Goal: Task Accomplishment & Management: Manage account settings

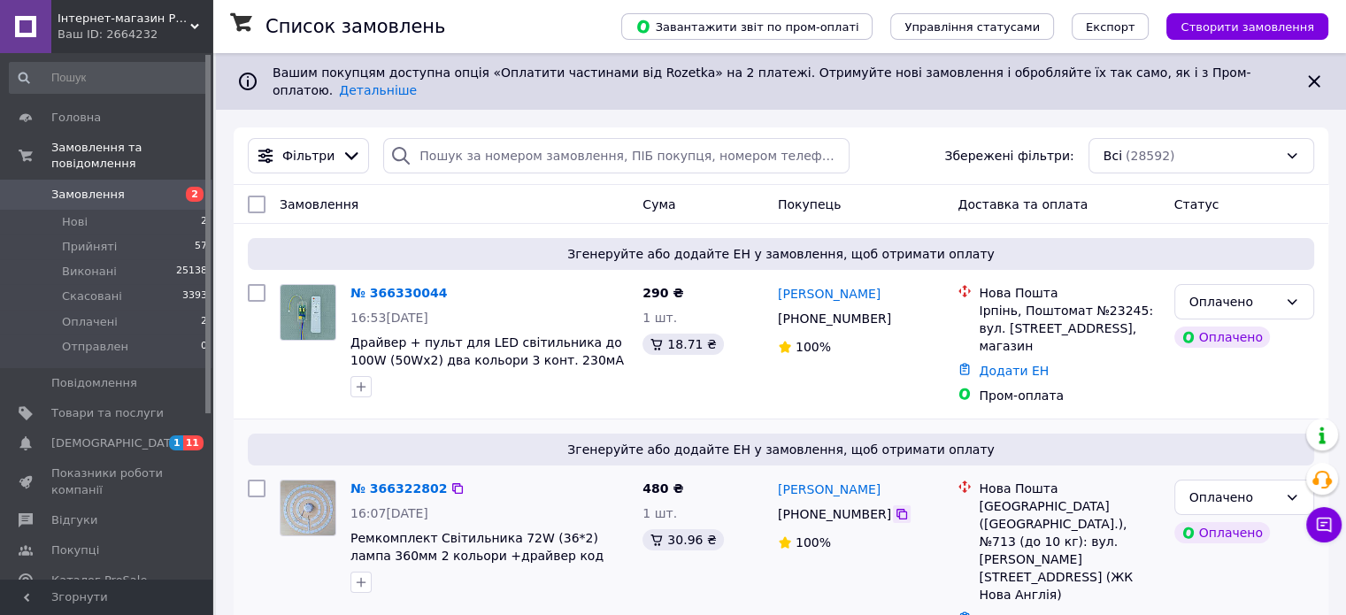
click at [895, 507] on icon at bounding box center [902, 514] width 14 height 14
click at [477, 590] on div "Згенеруйте або додайте ЕН у замовлення, щоб отримати оплату № 366322802 16:07, …" at bounding box center [781, 543] width 1095 height 248
click at [73, 187] on span "Замовлення" at bounding box center [87, 195] width 73 height 16
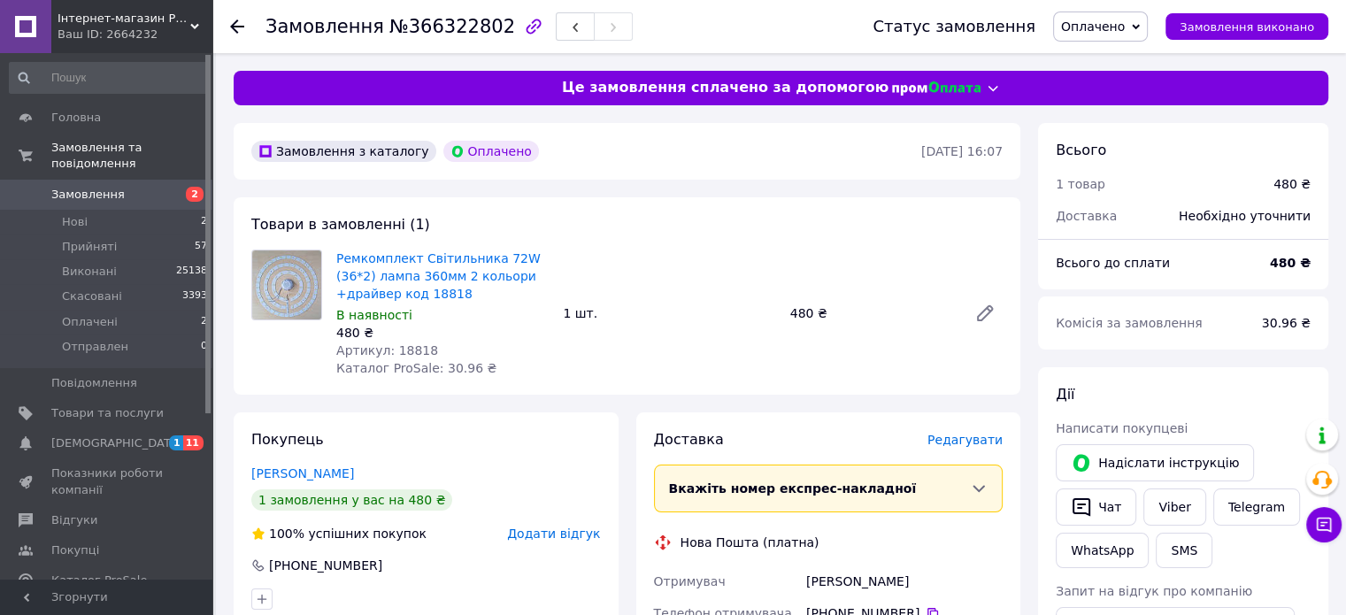
click at [964, 445] on span "Редагувати" at bounding box center [964, 440] width 75 height 14
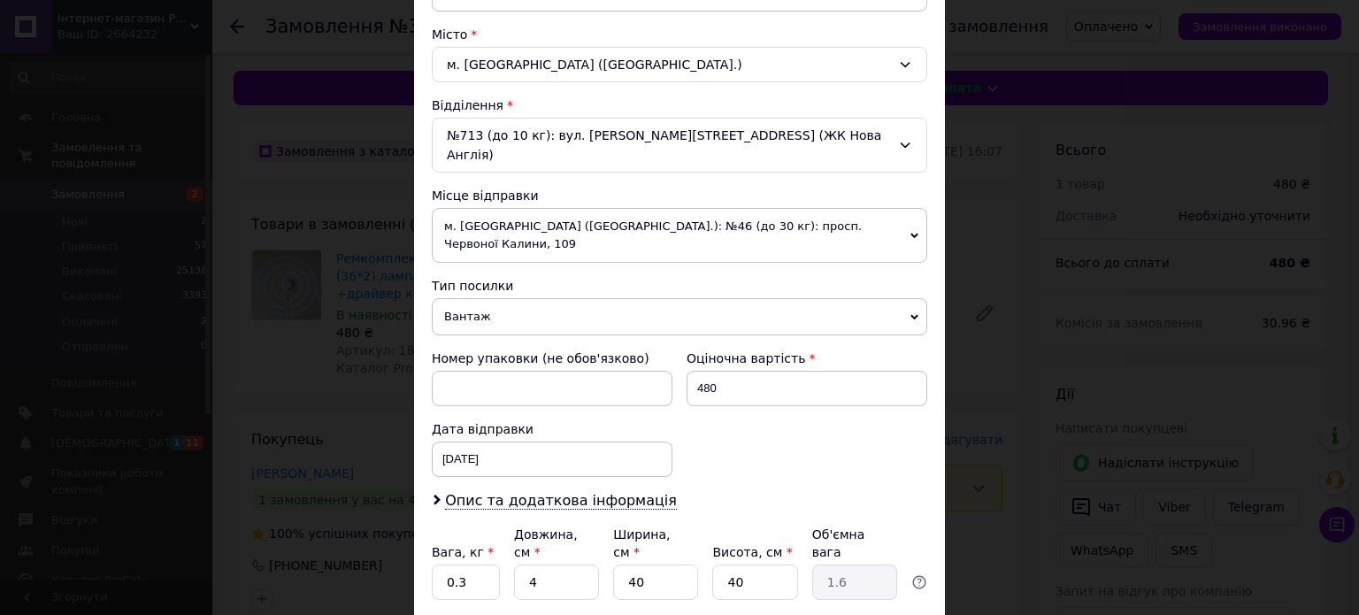
scroll to position [466, 0]
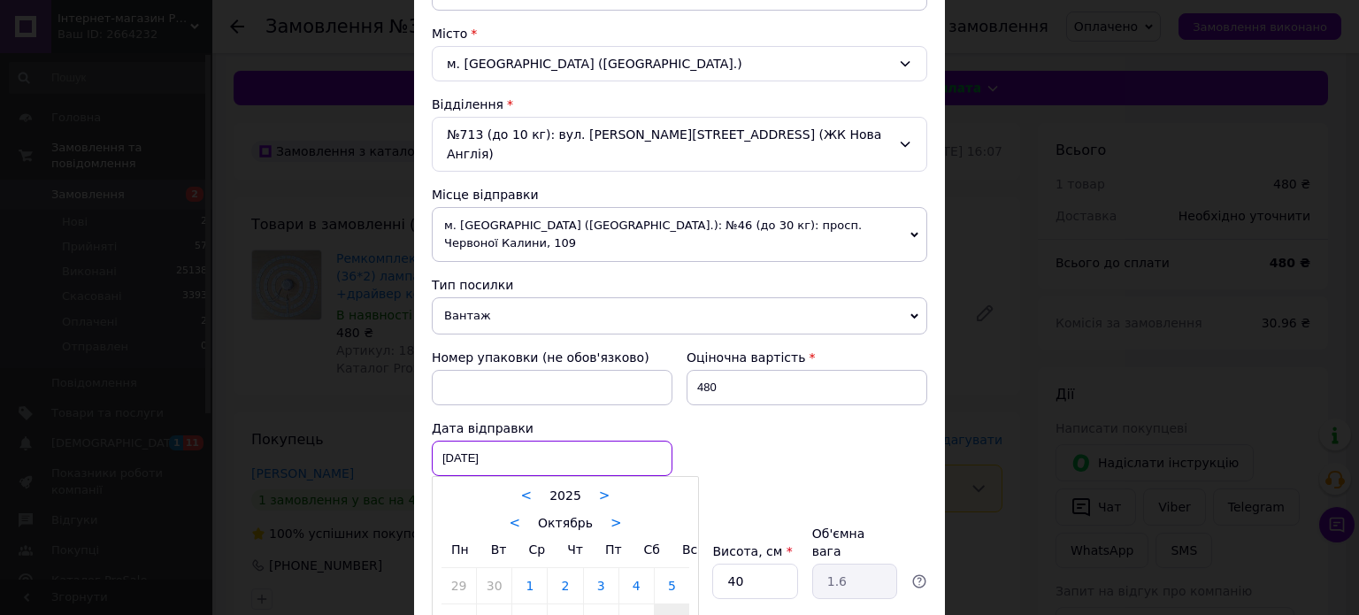
click at [537, 441] on div "12.10.2025 < 2025 > < Октябрь > Пн Вт Ср Чт Пт Сб Вс 29 30 1 2 3 4 5 6 7 8 9 10…" at bounding box center [552, 458] width 241 height 35
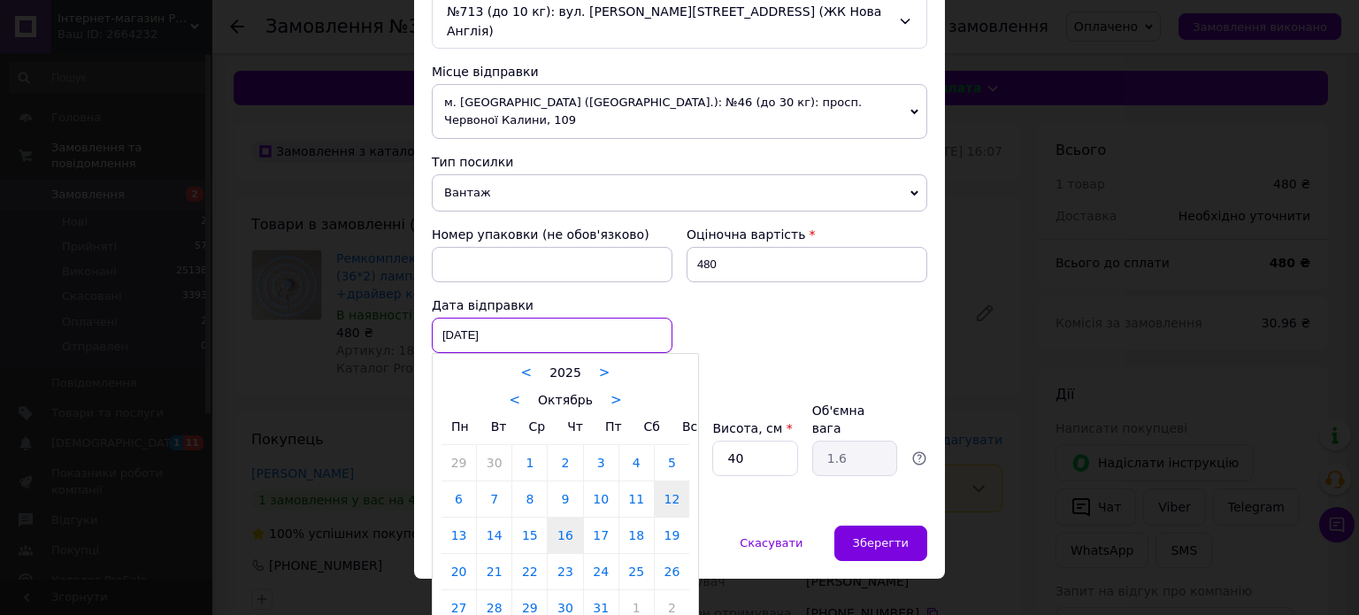
scroll to position [596, 0]
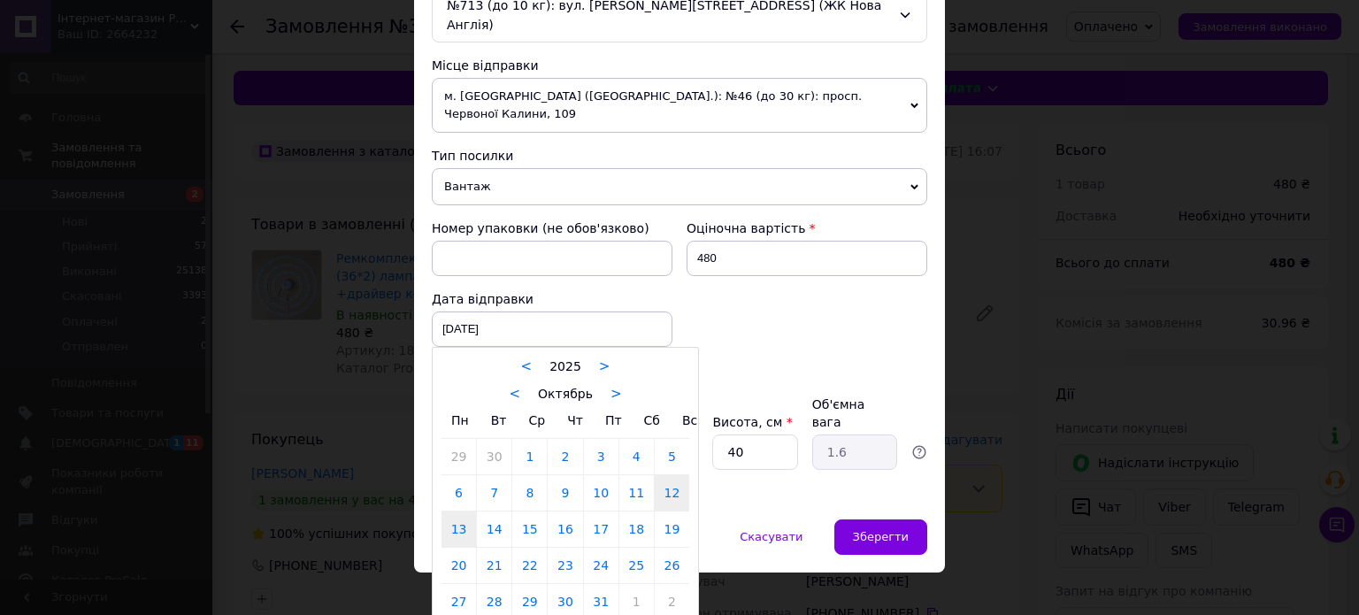
click at [460, 511] on link "13" at bounding box center [459, 528] width 35 height 35
type input "13.10.2025"
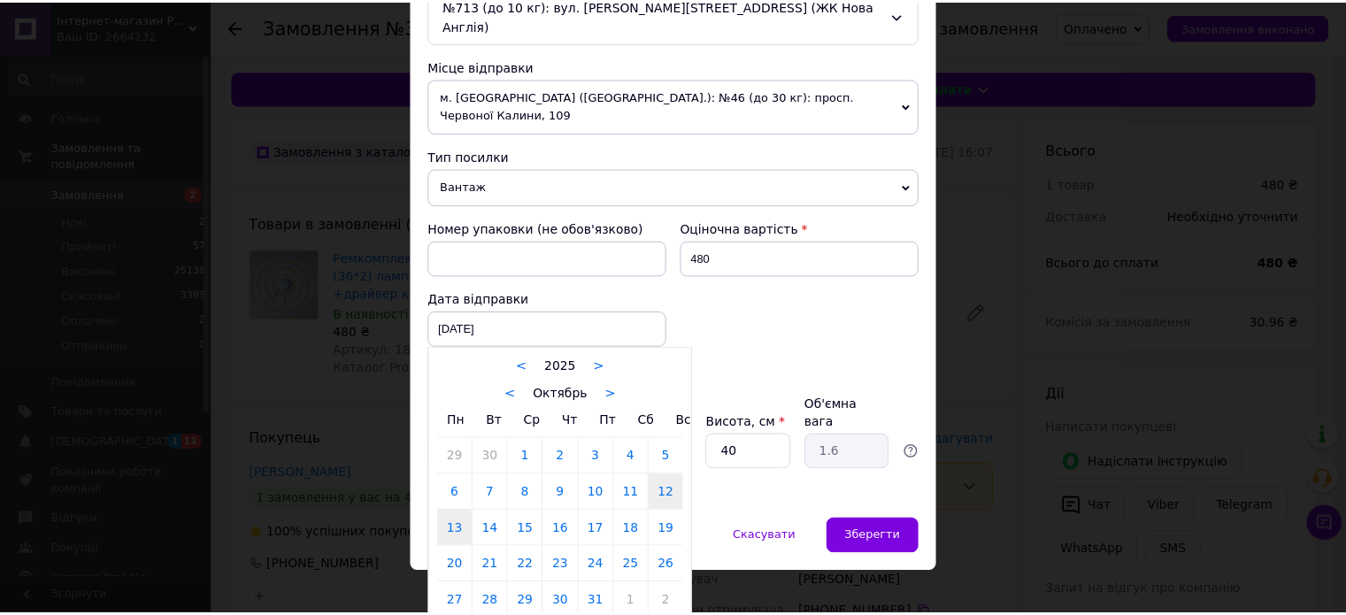
scroll to position [555, 0]
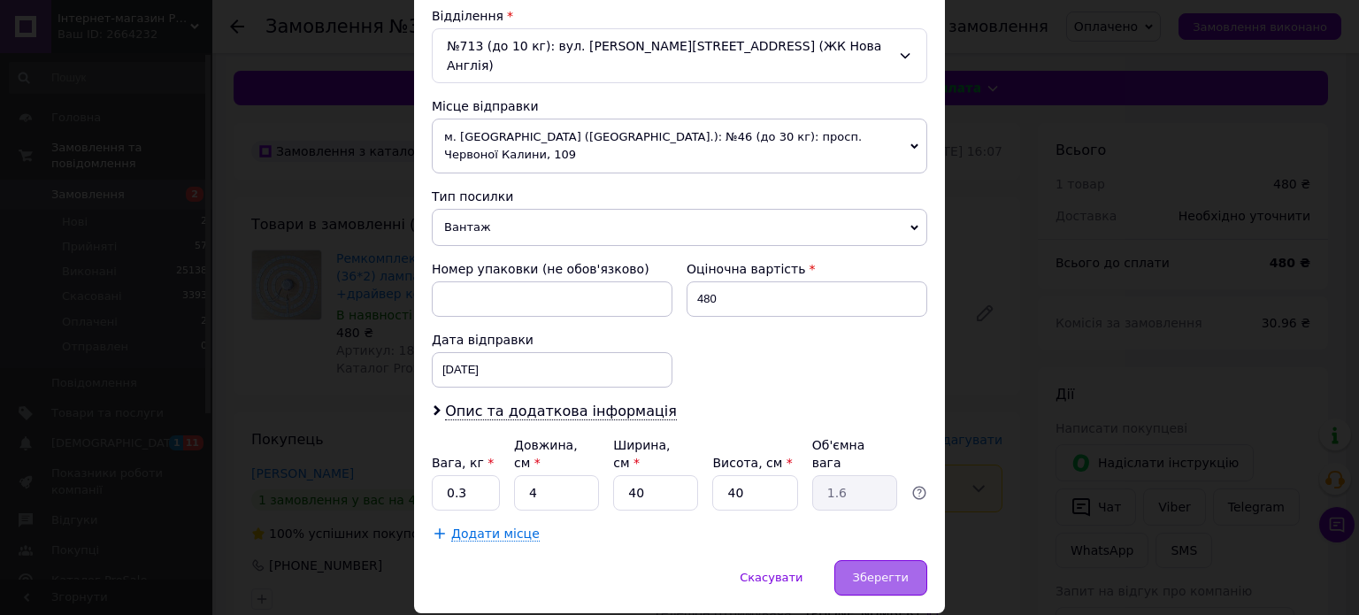
click at [881, 571] on span "Зберегти" at bounding box center [881, 577] width 56 height 13
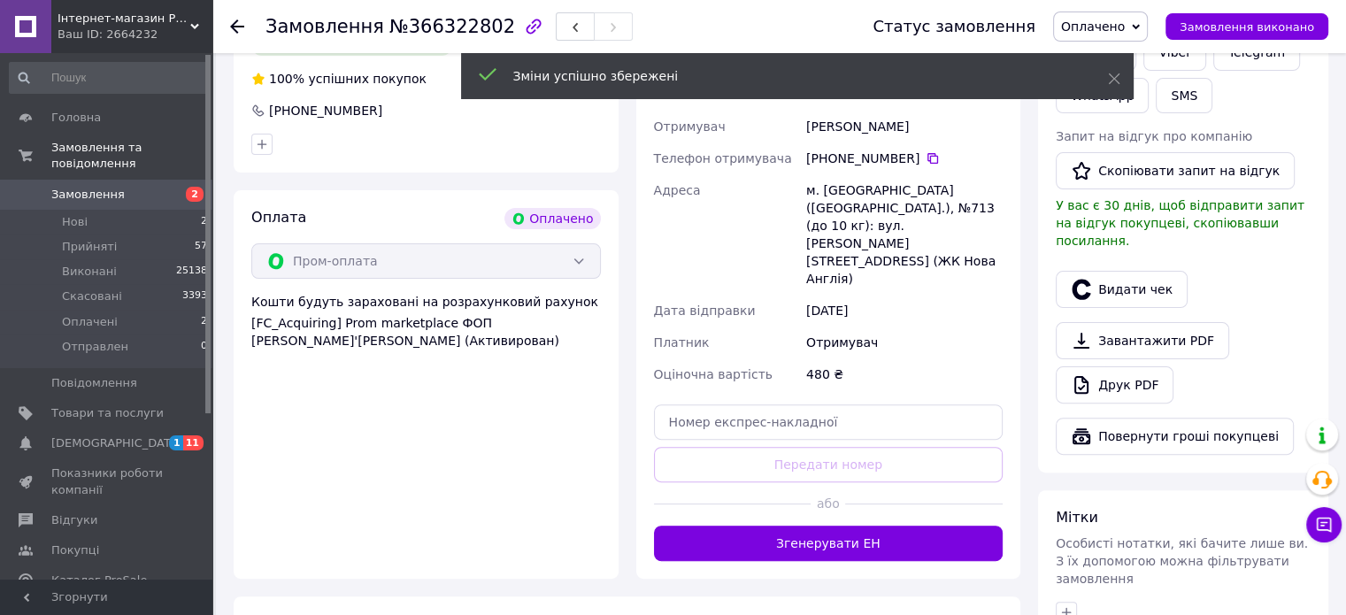
scroll to position [531, 0]
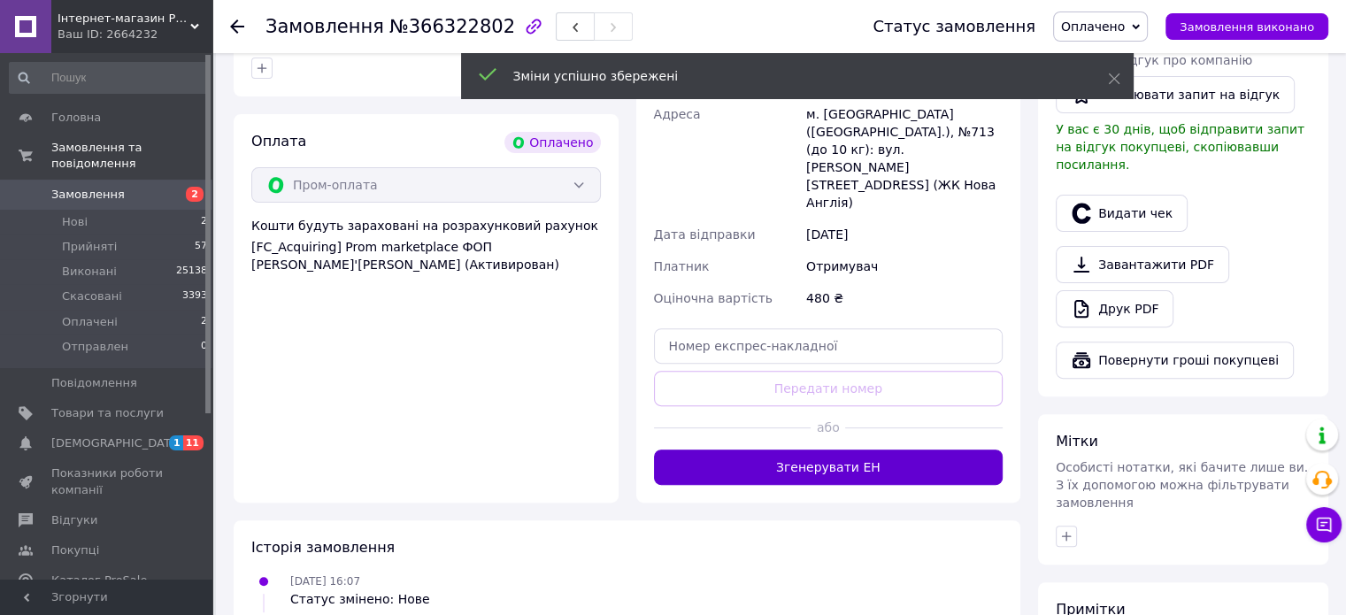
click at [812, 450] on button "Згенерувати ЕН" at bounding box center [829, 467] width 350 height 35
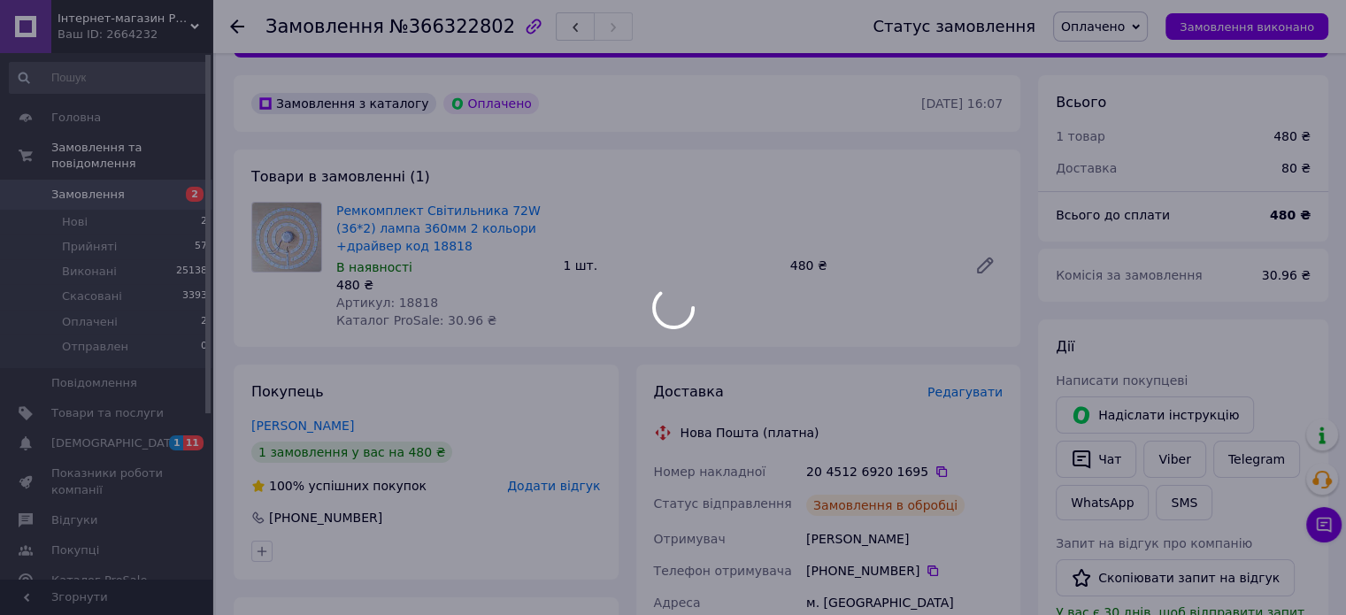
scroll to position [0, 0]
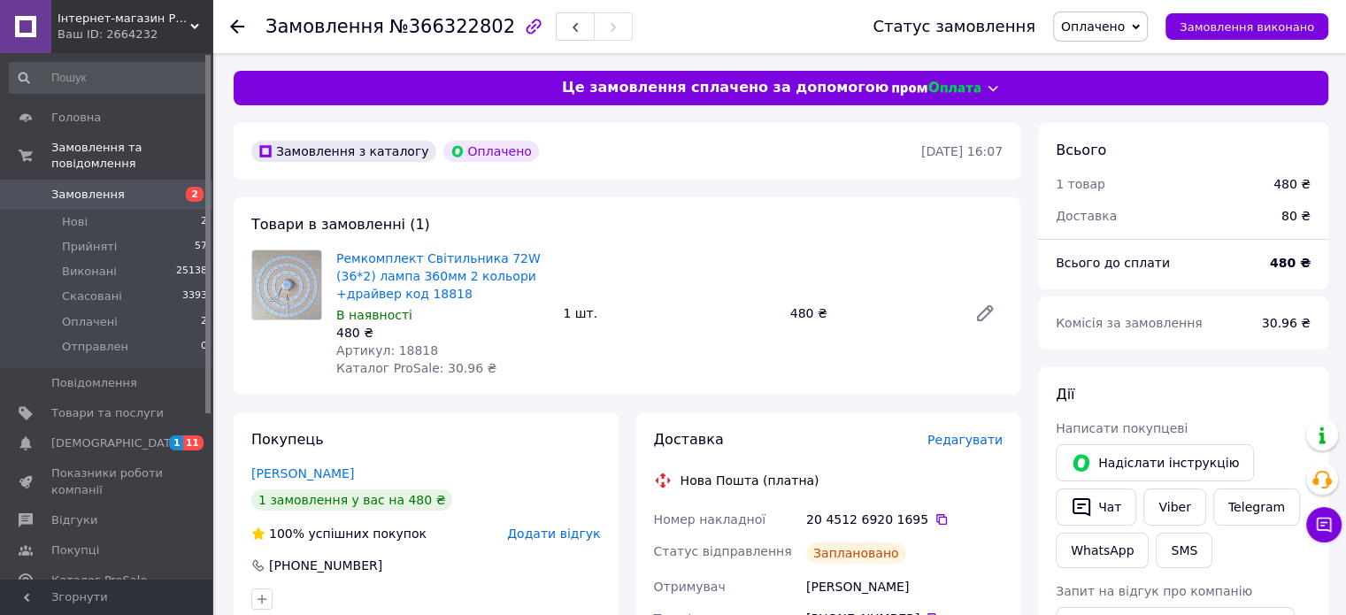
click at [1148, 20] on span "Оплачено" at bounding box center [1100, 27] width 95 height 30
click at [1110, 63] on li "Прийнято" at bounding box center [1100, 62] width 93 height 27
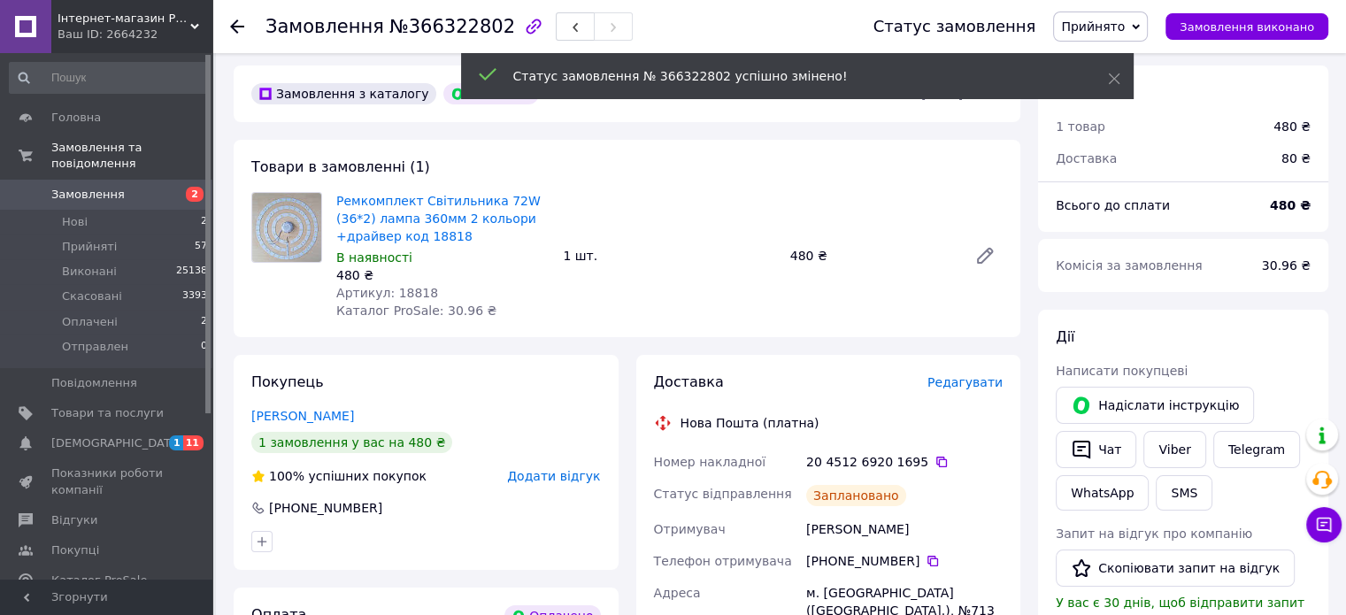
scroll to position [88, 0]
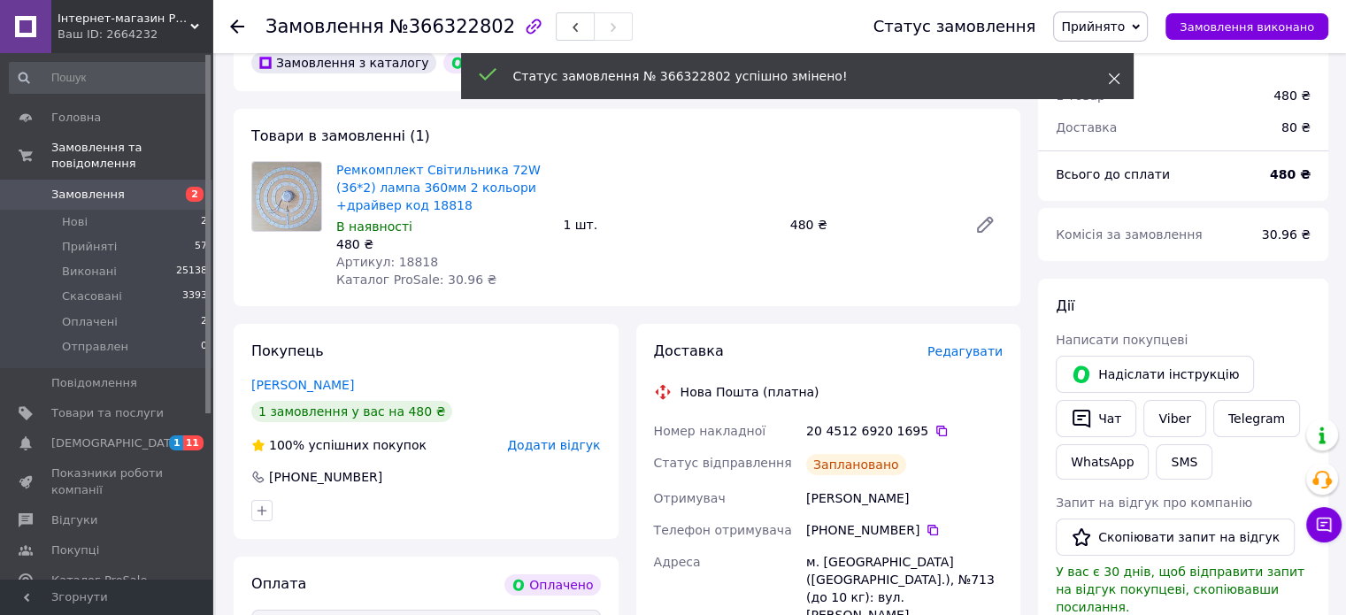
click at [1117, 81] on icon at bounding box center [1114, 79] width 12 height 12
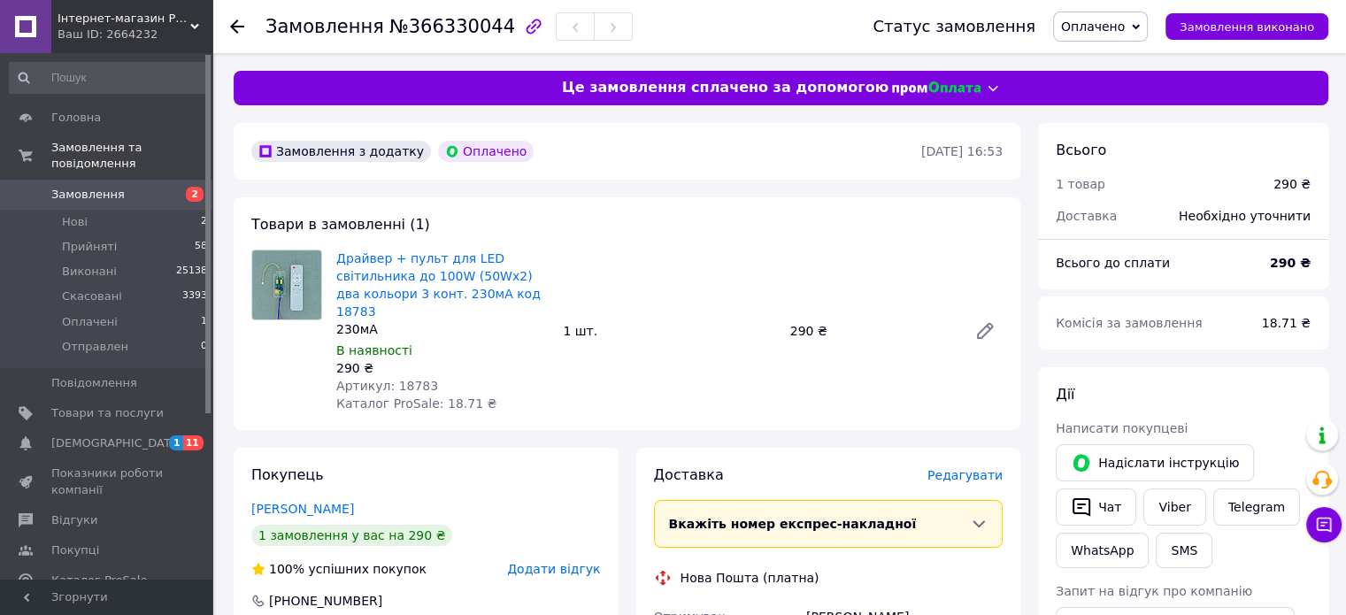
click at [971, 468] on span "Редагувати" at bounding box center [964, 475] width 75 height 14
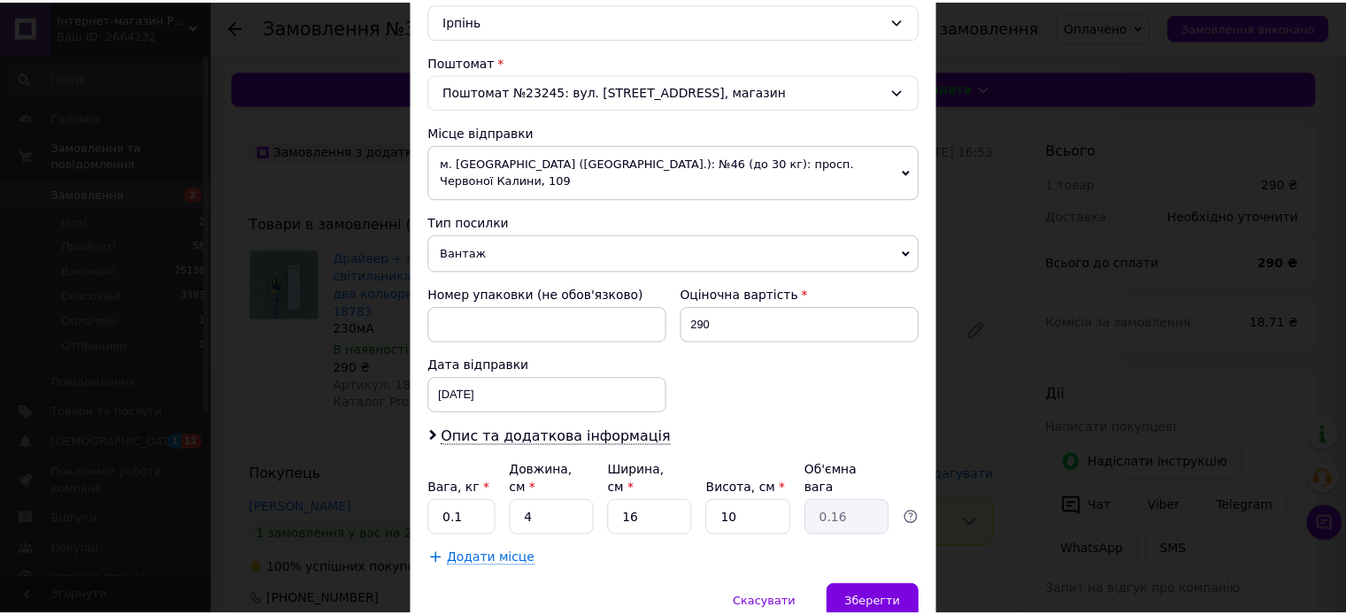
scroll to position [555, 0]
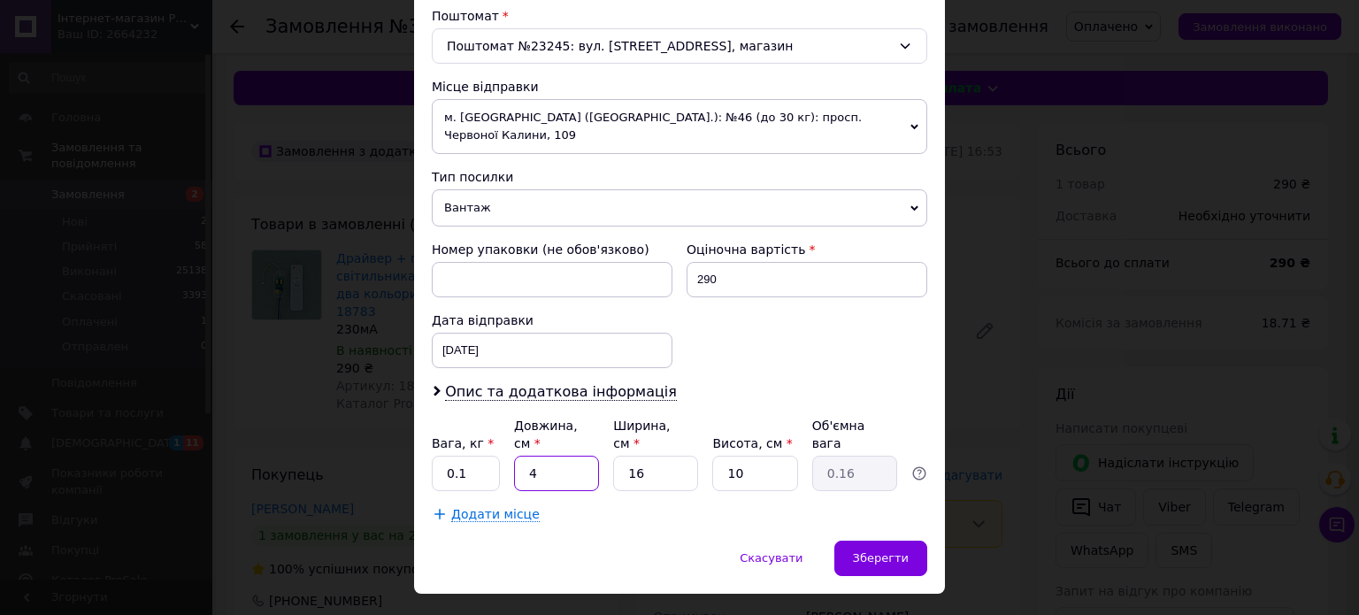
click at [549, 456] on input "4" at bounding box center [556, 473] width 85 height 35
type input "2"
type input "0.1"
type input "20"
type input "0.8"
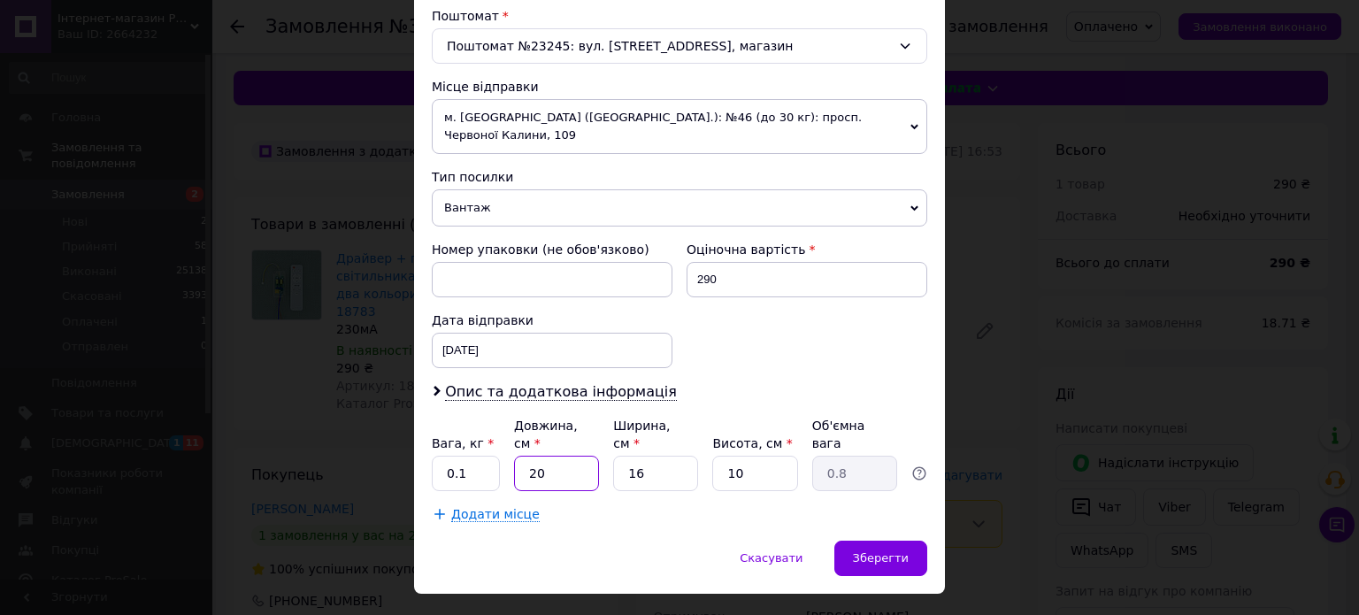
type input "20"
click at [645, 456] on input "16" at bounding box center [655, 473] width 85 height 35
type input "1"
type input "0.1"
type input "10"
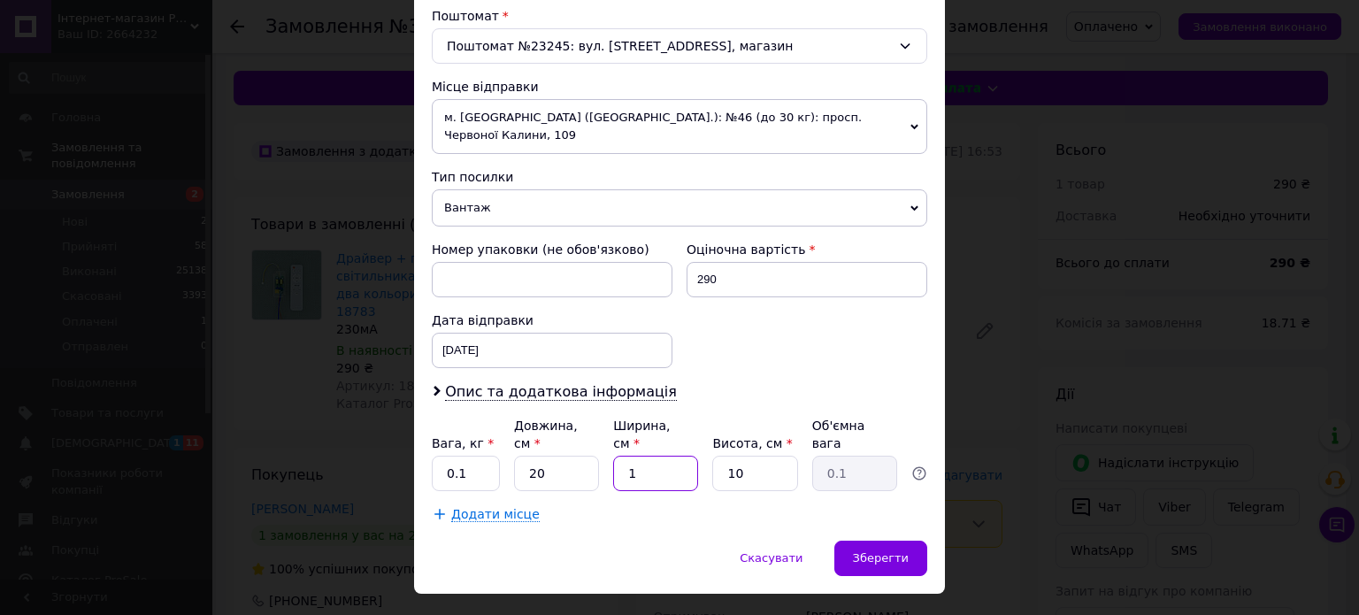
type input "0.5"
type input "10"
click at [873, 551] on span "Зберегти" at bounding box center [881, 557] width 56 height 13
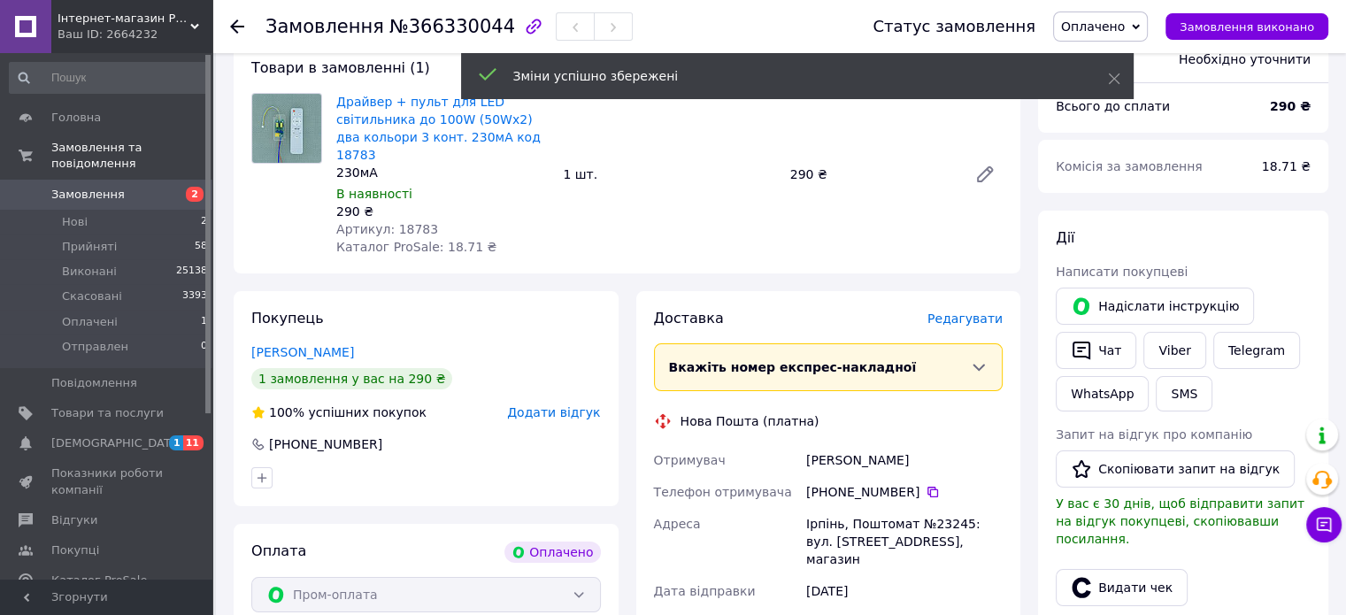
scroll to position [265, 0]
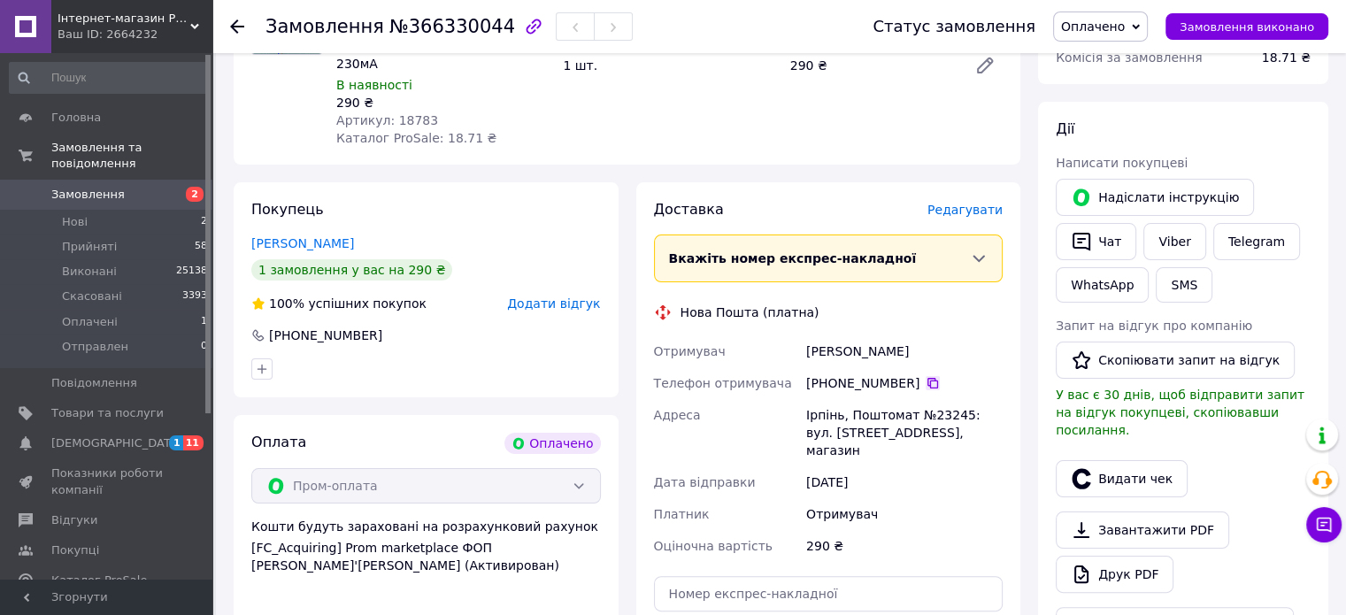
click at [927, 378] on icon at bounding box center [932, 383] width 11 height 11
click at [380, 594] on div "Оплата Оплачено Пром-оплата Кошти будуть зараховані на розрахунковий рахунок [F…" at bounding box center [426, 582] width 385 height 335
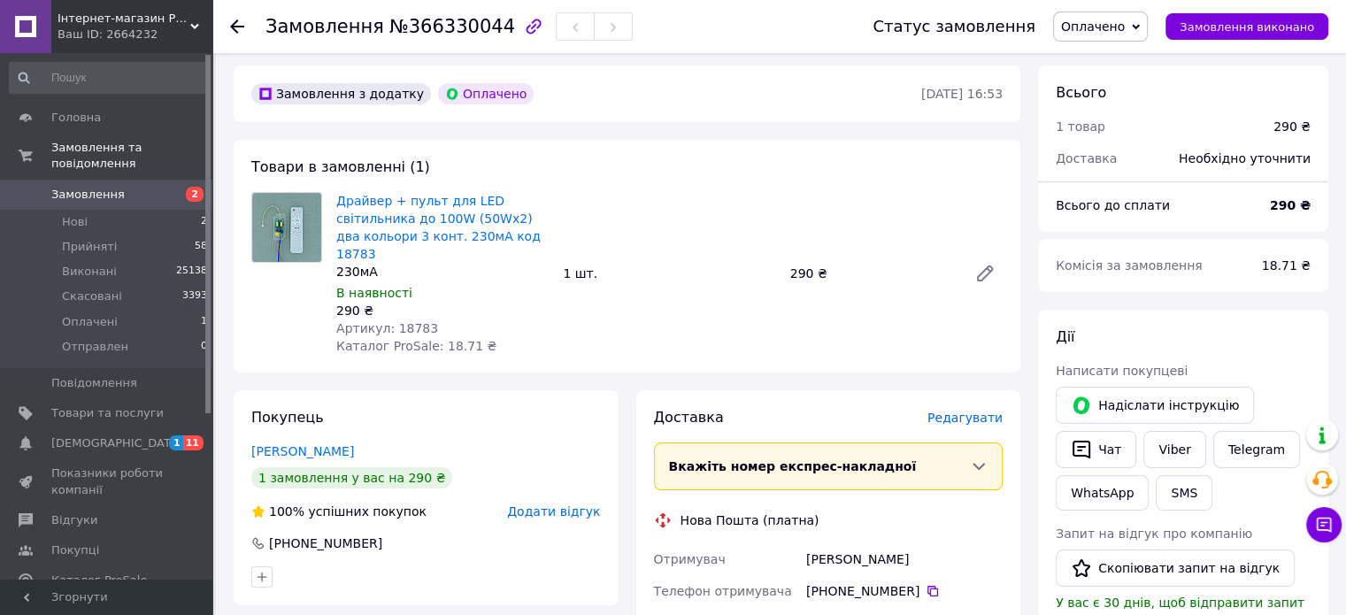
scroll to position [88, 0]
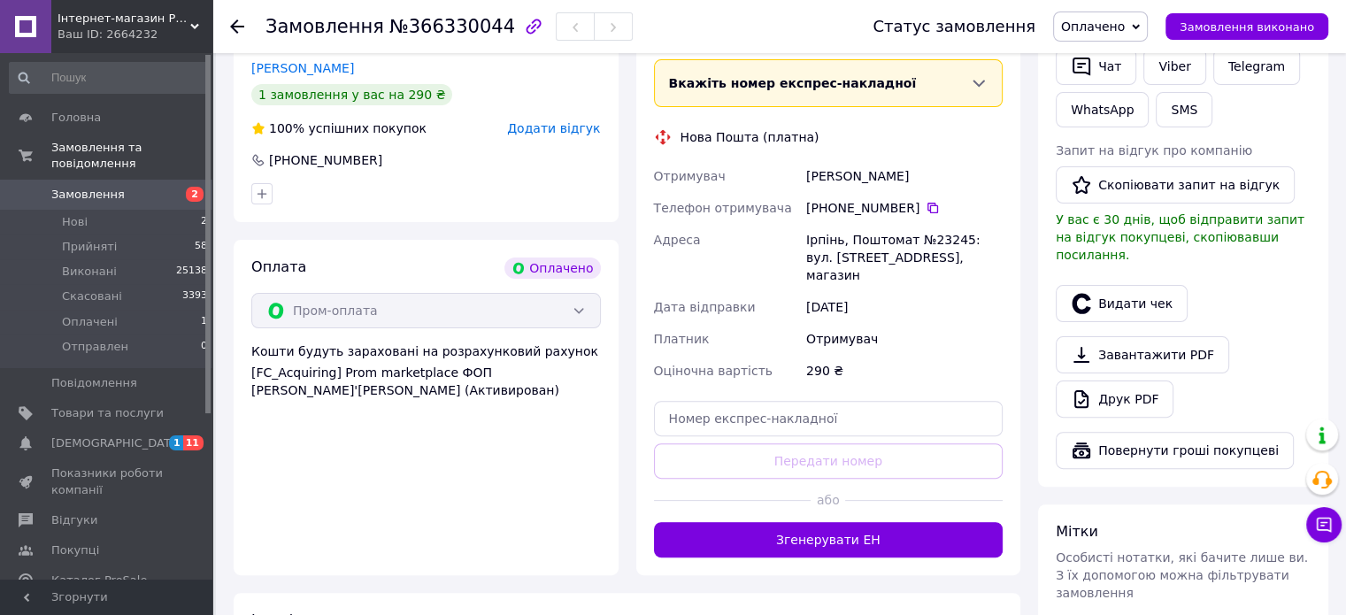
scroll to position [442, 0]
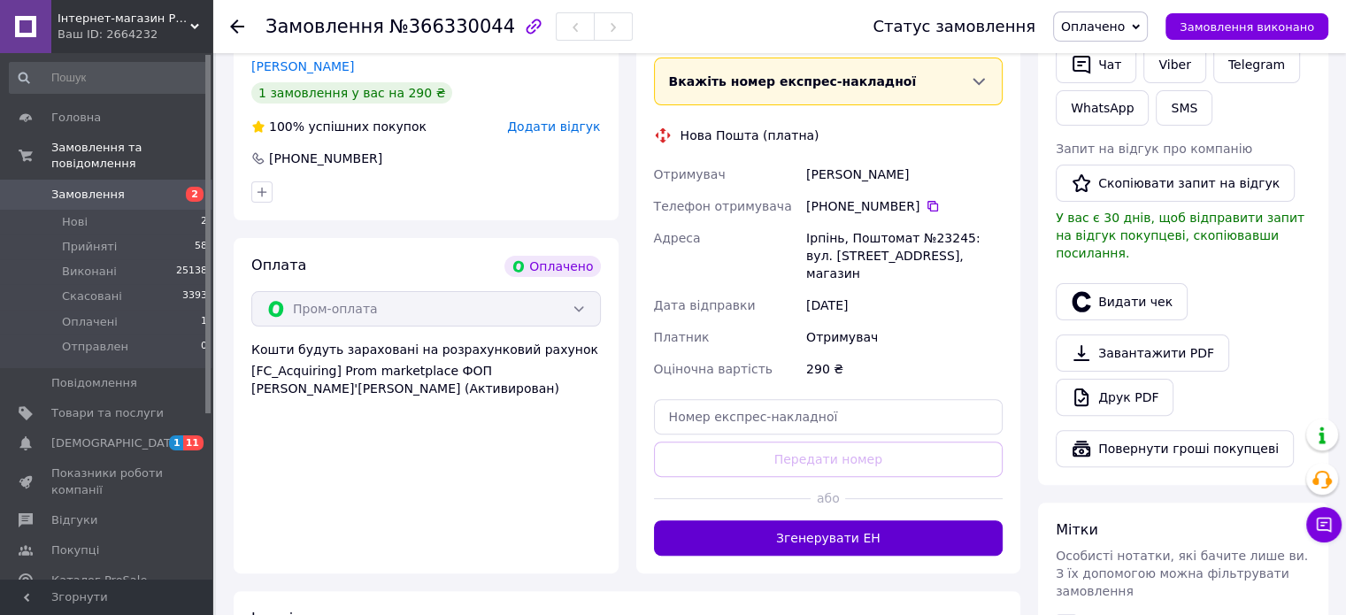
click at [844, 520] on button "Згенерувати ЕН" at bounding box center [829, 537] width 350 height 35
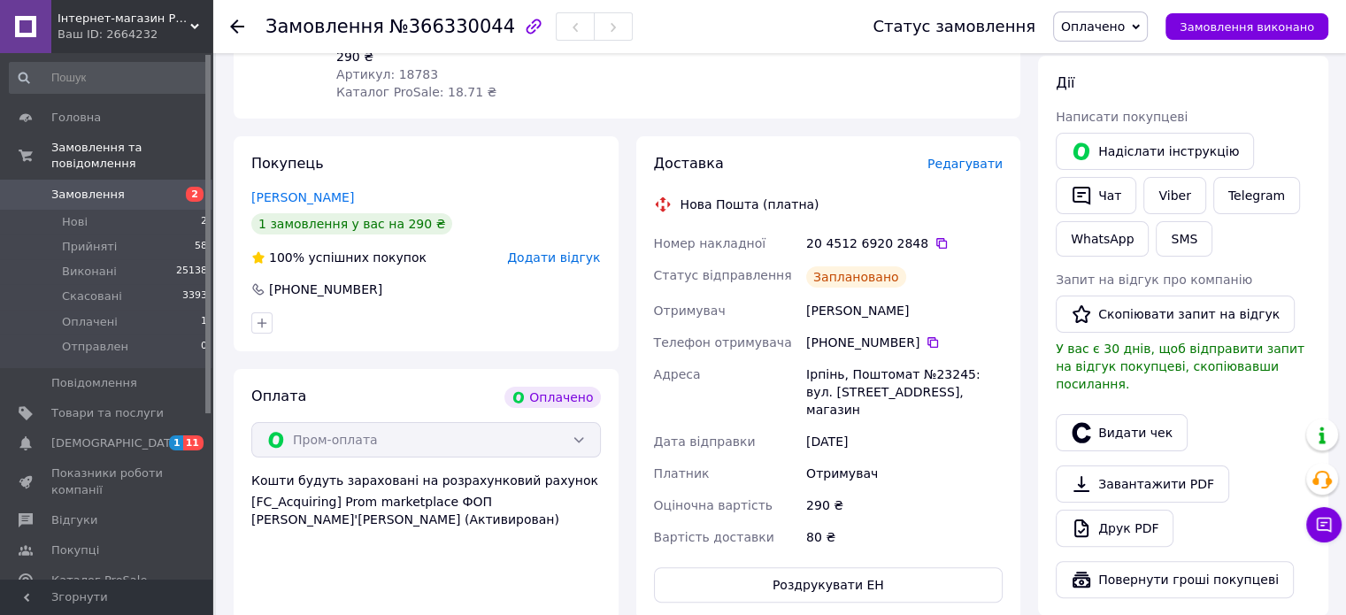
scroll to position [354, 0]
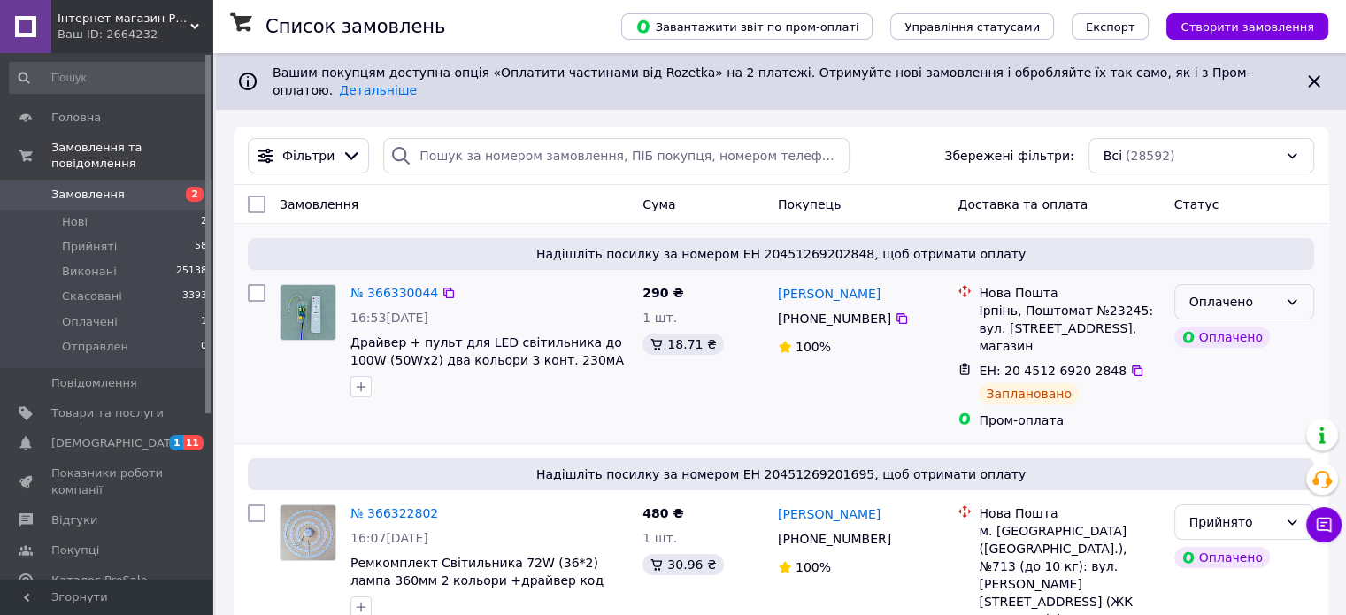
click at [1294, 299] on icon at bounding box center [1292, 301] width 10 height 5
click at [1223, 325] on li "Прийнято" at bounding box center [1243, 327] width 138 height 32
click at [77, 214] on span "Нові" at bounding box center [75, 222] width 26 height 16
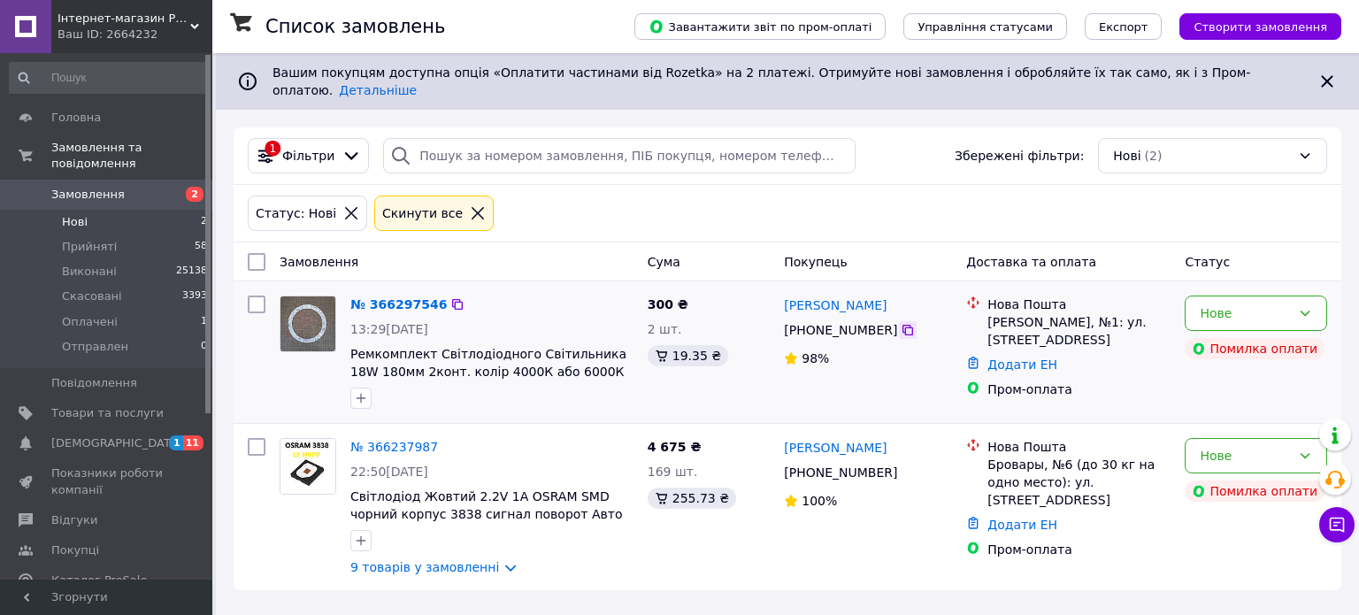
click at [901, 323] on icon at bounding box center [908, 330] width 14 height 14
click at [94, 187] on span "Замовлення" at bounding box center [87, 195] width 73 height 16
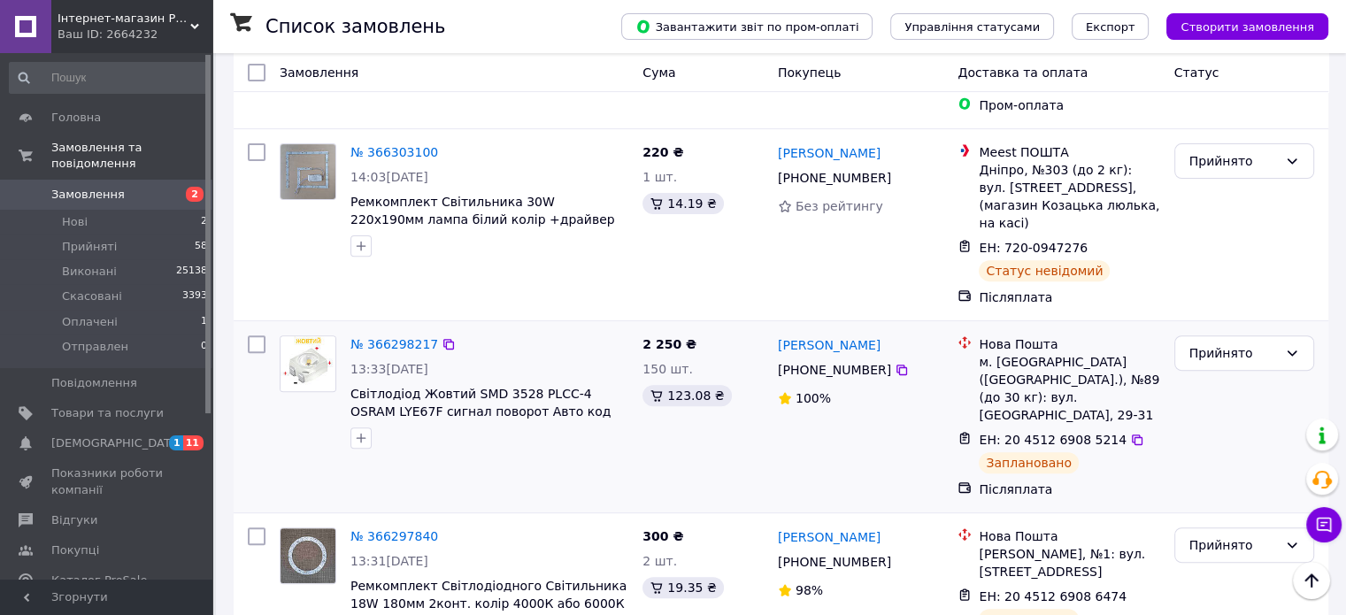
scroll to position [708, 0]
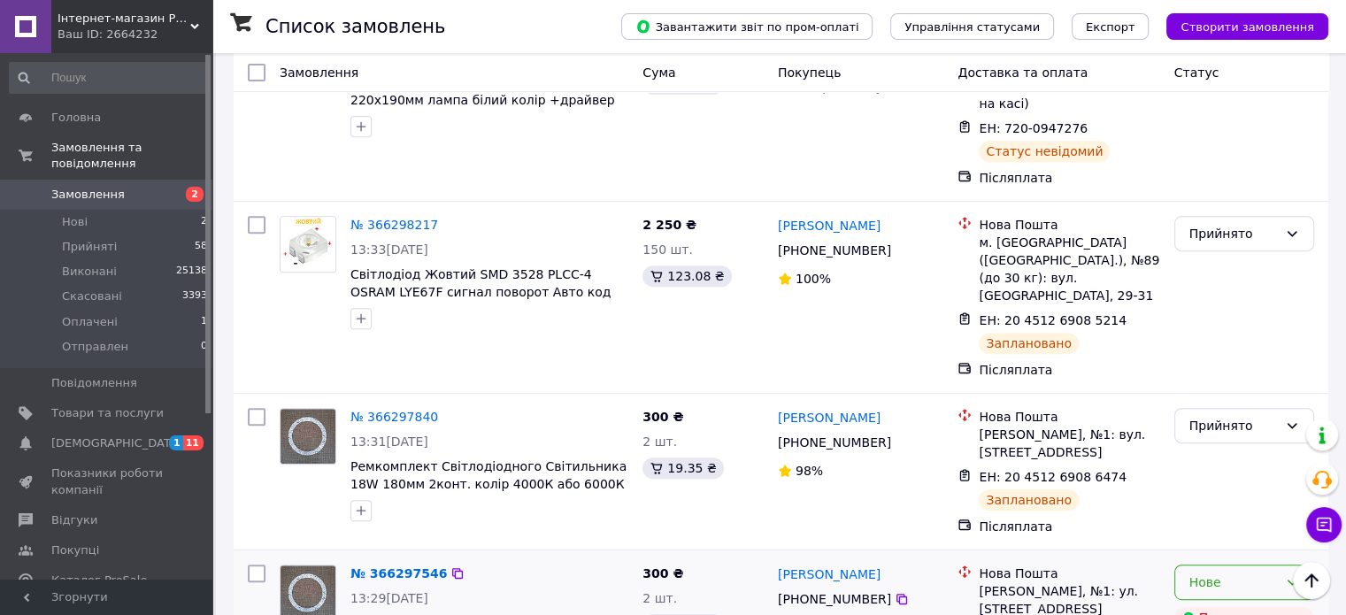
click at [1291, 575] on icon at bounding box center [1292, 582] width 14 height 14
click at [1224, 350] on li "Скасовано" at bounding box center [1243, 351] width 138 height 32
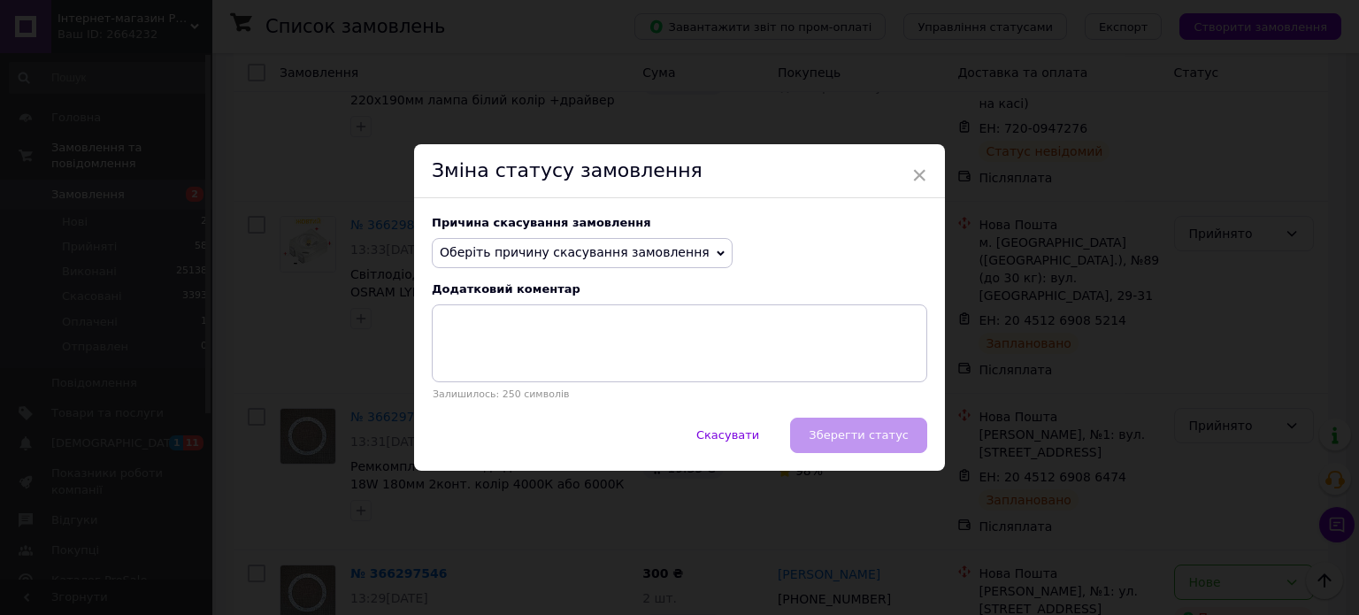
click at [717, 251] on icon at bounding box center [721, 252] width 8 height 5
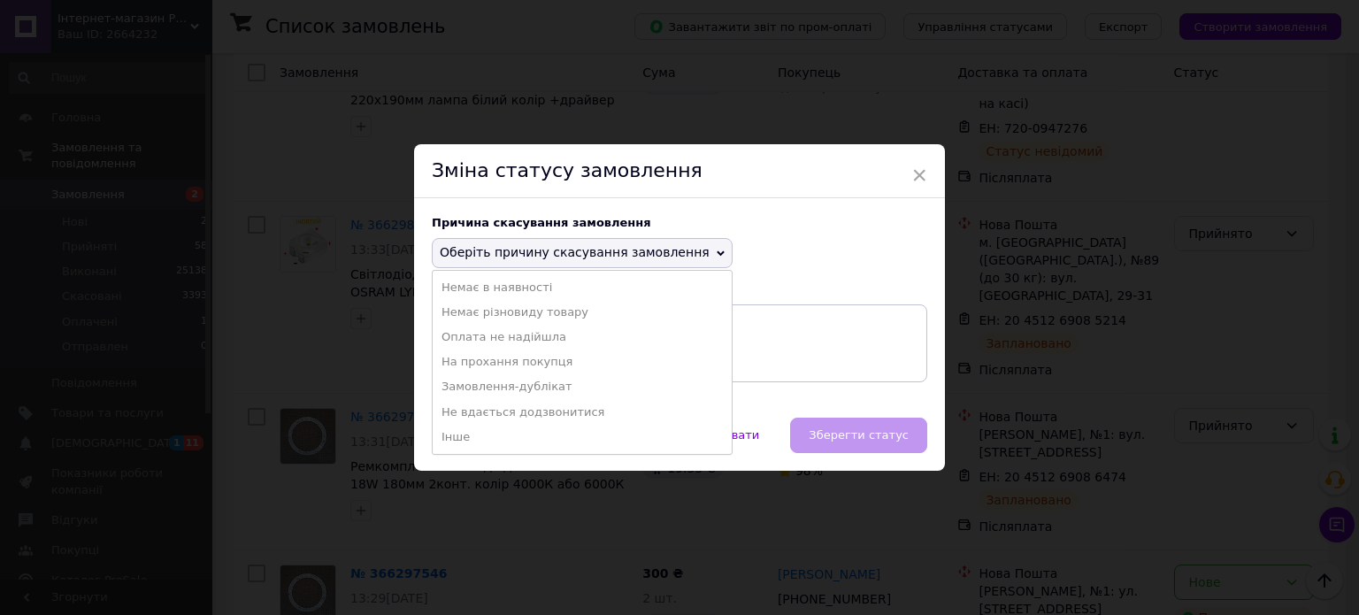
click at [534, 381] on li "Замовлення-дублікат" at bounding box center [582, 386] width 299 height 25
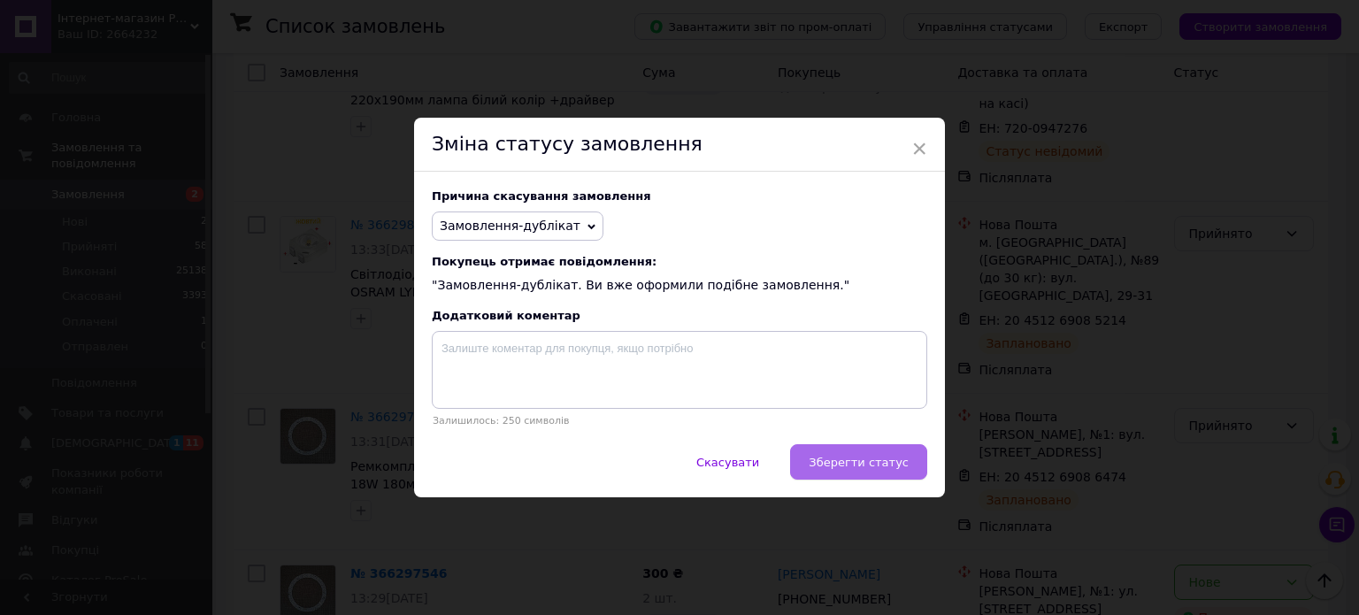
click at [865, 468] on span "Зберегти статус" at bounding box center [859, 462] width 100 height 13
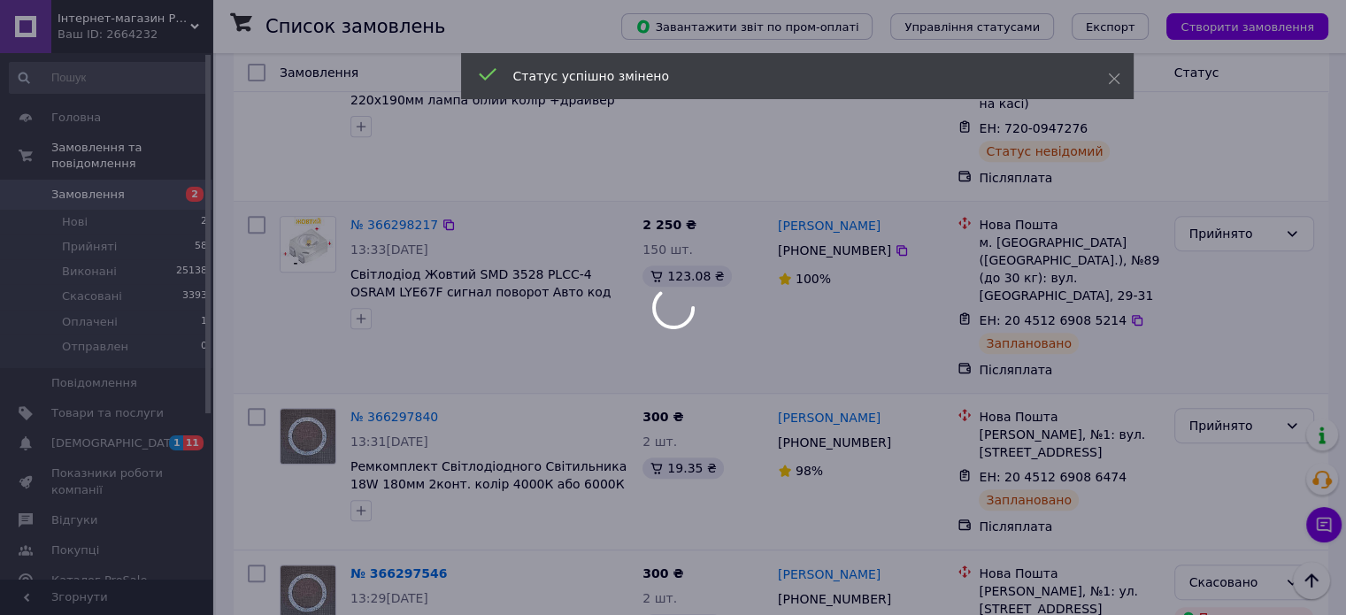
click at [916, 144] on div at bounding box center [673, 307] width 1346 height 615
click at [1109, 78] on icon at bounding box center [1114, 79] width 12 height 12
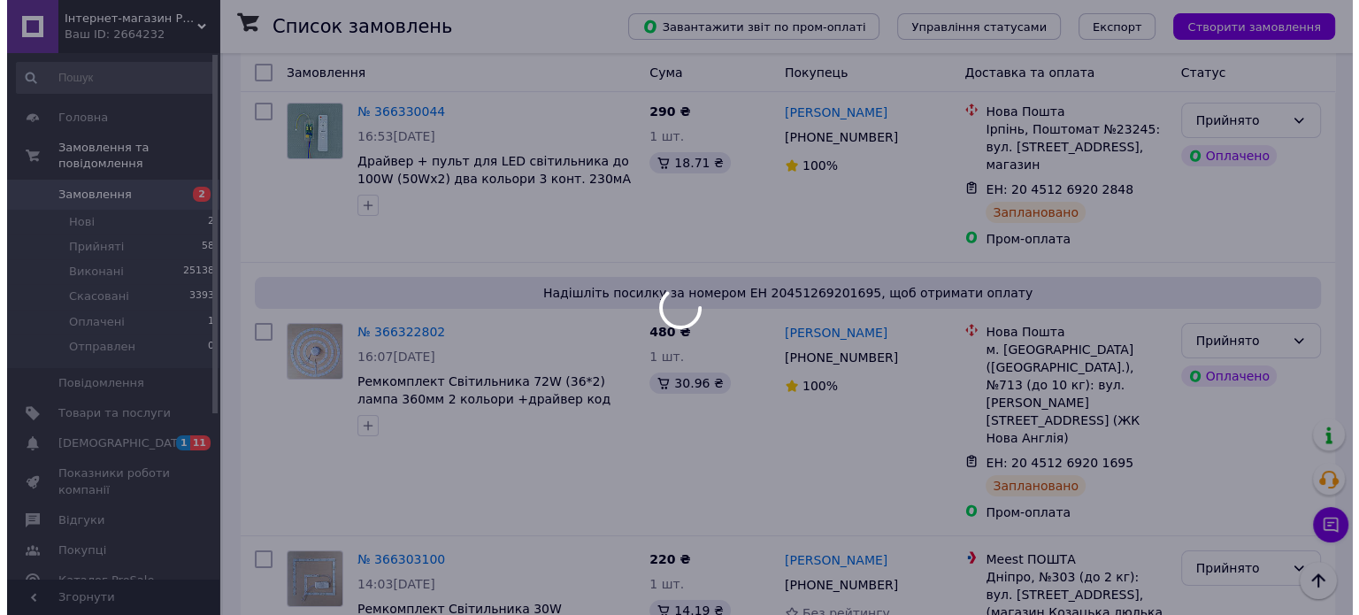
scroll to position [0, 0]
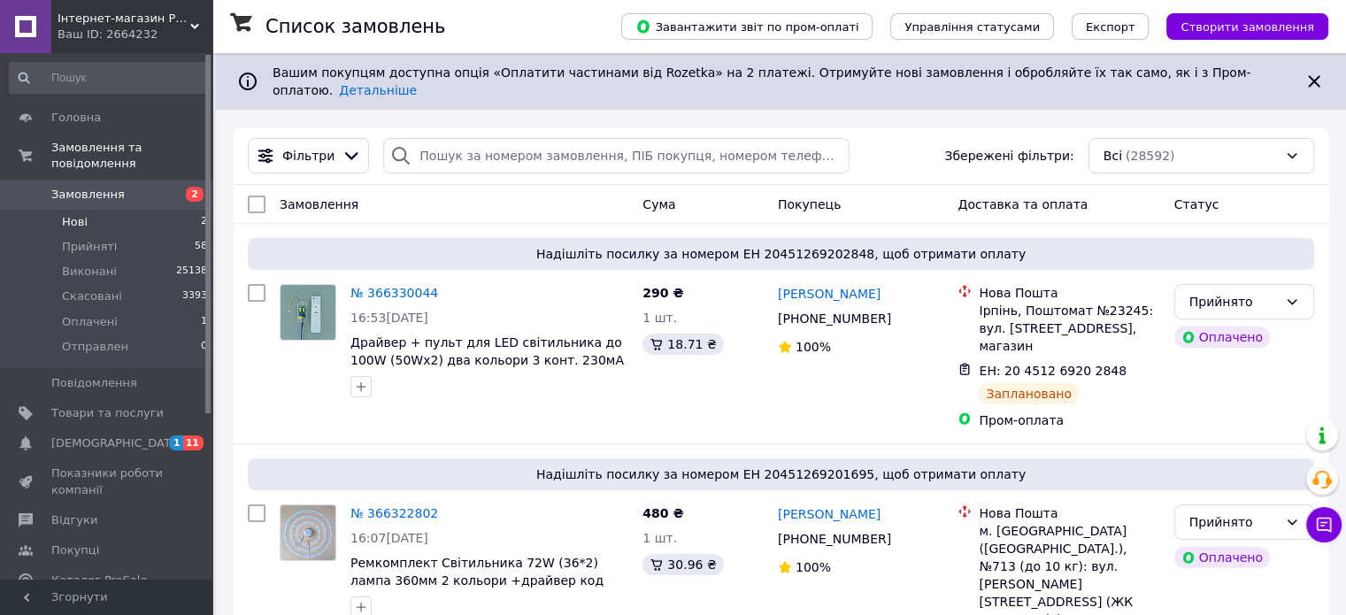
click at [78, 214] on span "Нові" at bounding box center [75, 222] width 26 height 16
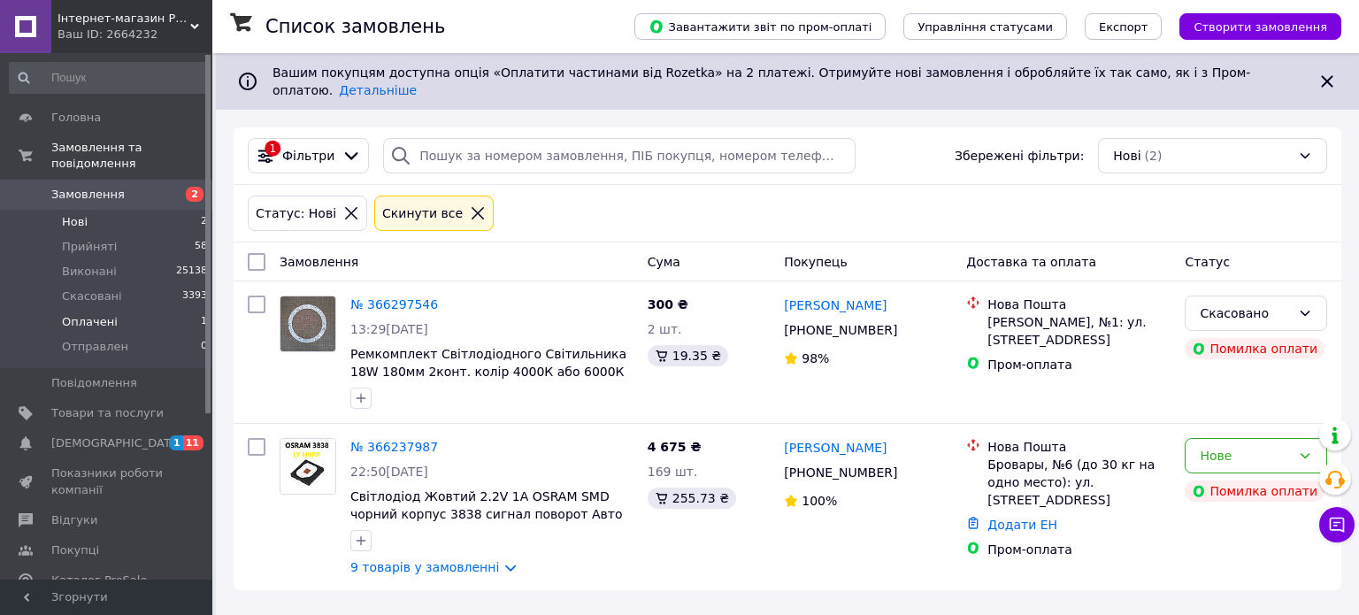
click at [78, 314] on span "Оплачені" at bounding box center [90, 322] width 56 height 16
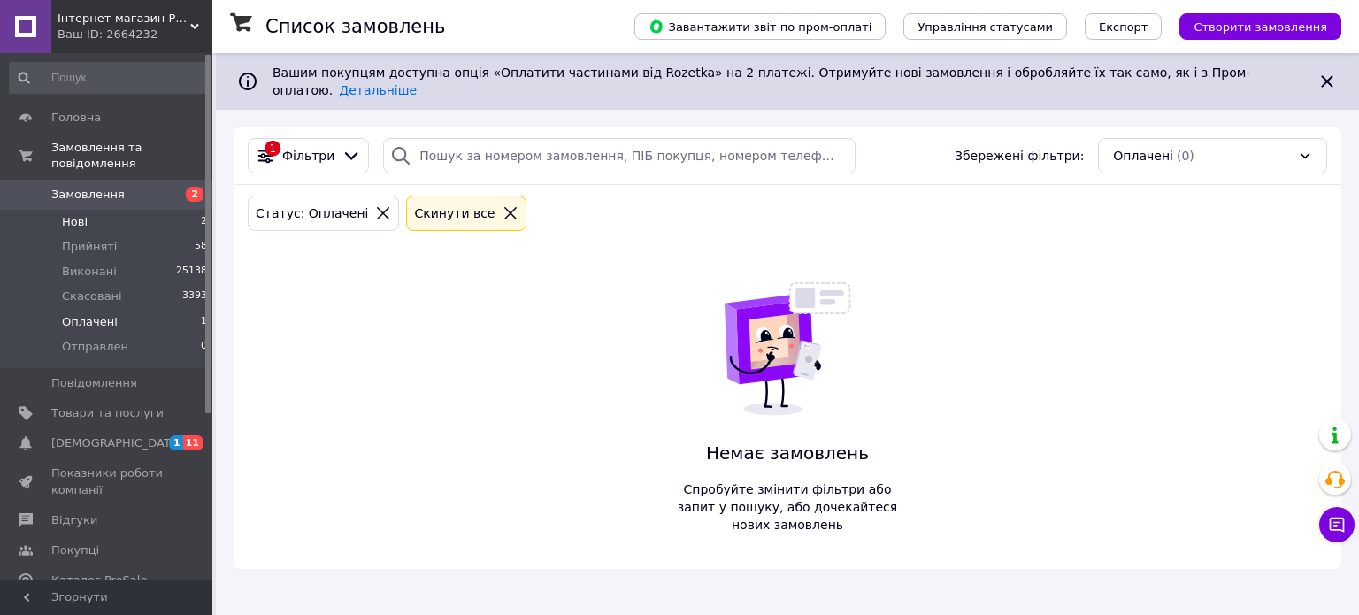
click at [78, 214] on span "Нові" at bounding box center [75, 222] width 26 height 16
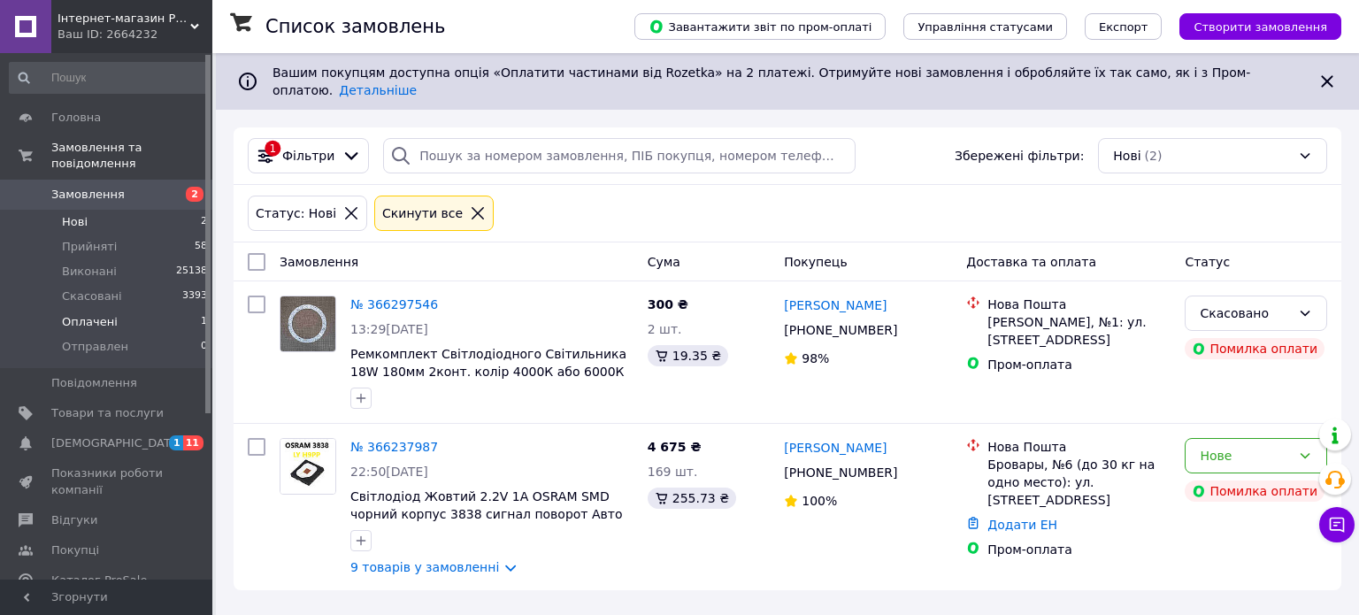
click at [98, 314] on span "Оплачені" at bounding box center [90, 322] width 56 height 16
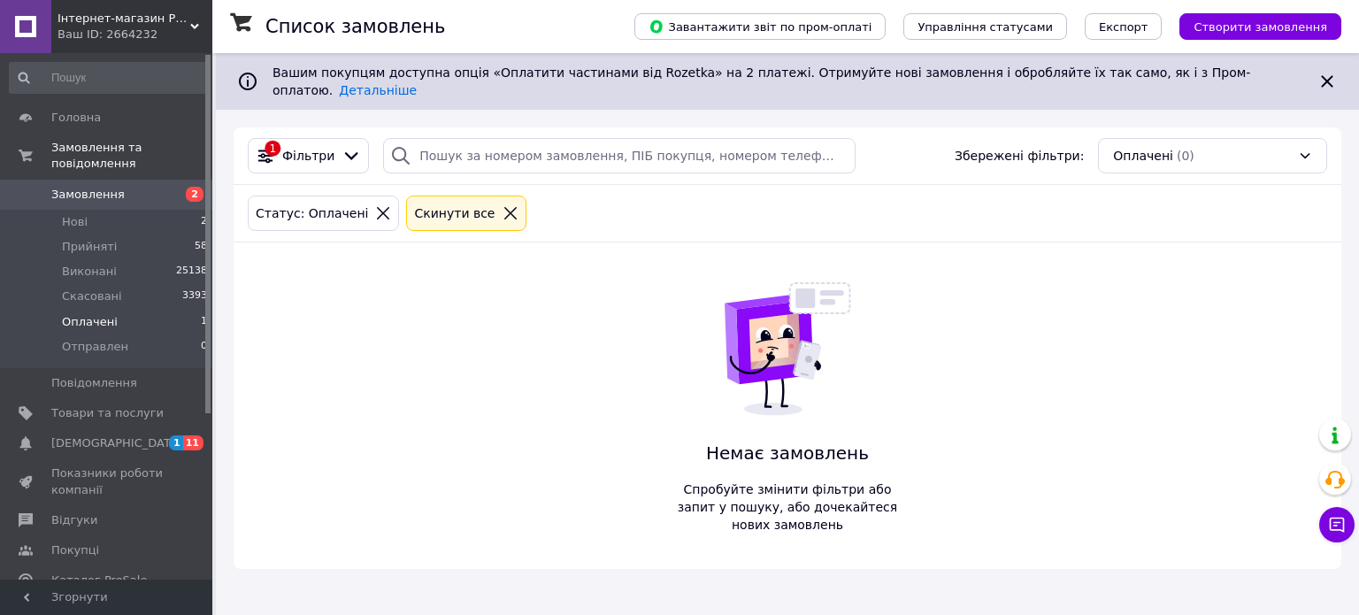
click at [80, 187] on span "Замовлення" at bounding box center [87, 195] width 73 height 16
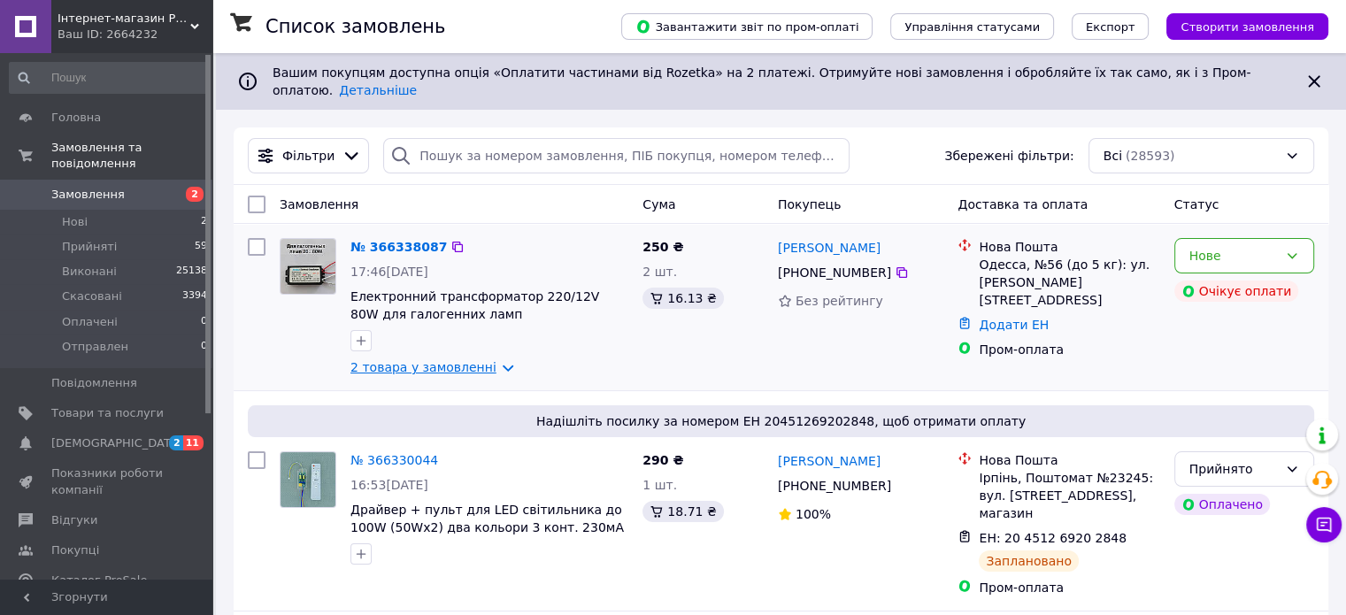
click at [465, 360] on link "2 товара у замовленні" at bounding box center [423, 367] width 146 height 14
